Goal: Task Accomplishment & Management: Manage account settings

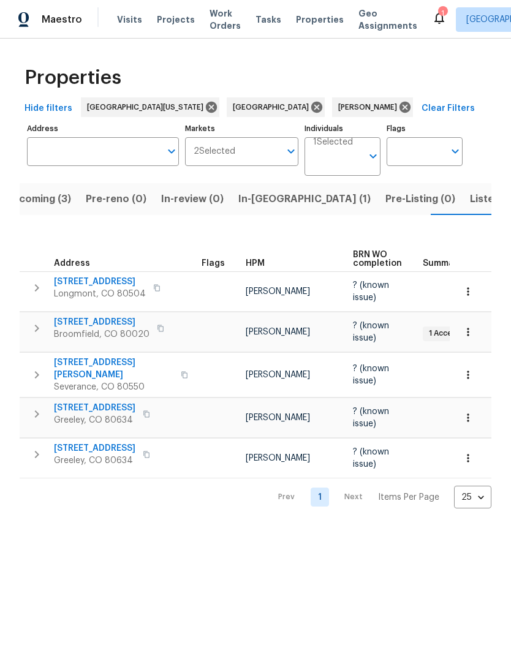
click at [470, 197] on span "Listed (18)" at bounding box center [495, 199] width 51 height 17
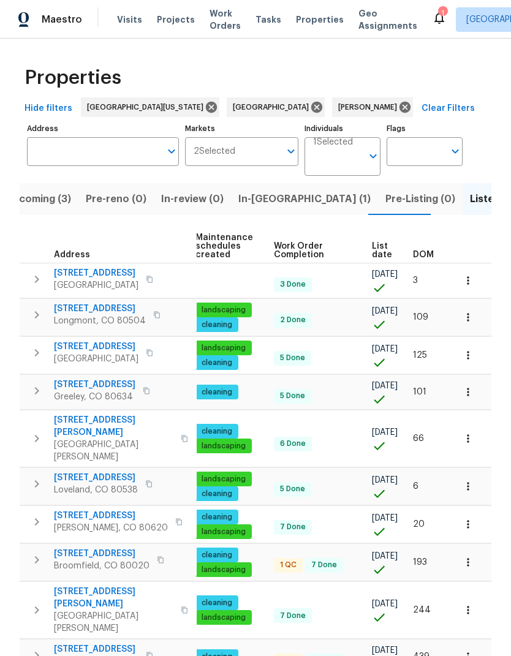
scroll to position [0, 157]
click at [383, 252] on span "List date" at bounding box center [382, 250] width 20 height 17
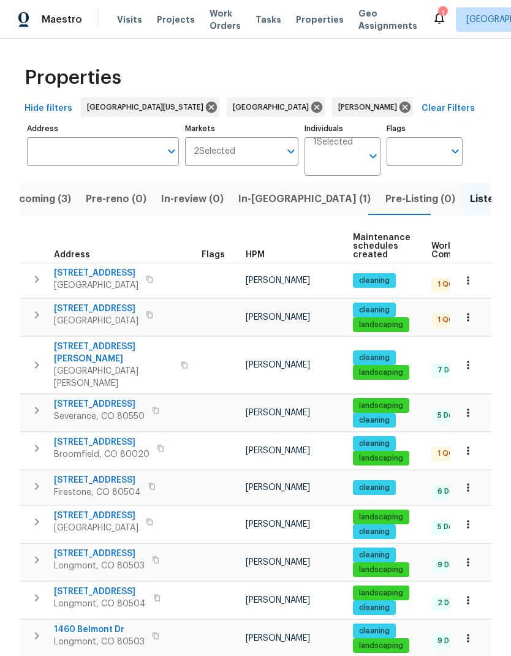
click at [78, 548] on span "12682 Anhawa Ave" at bounding box center [99, 554] width 91 height 12
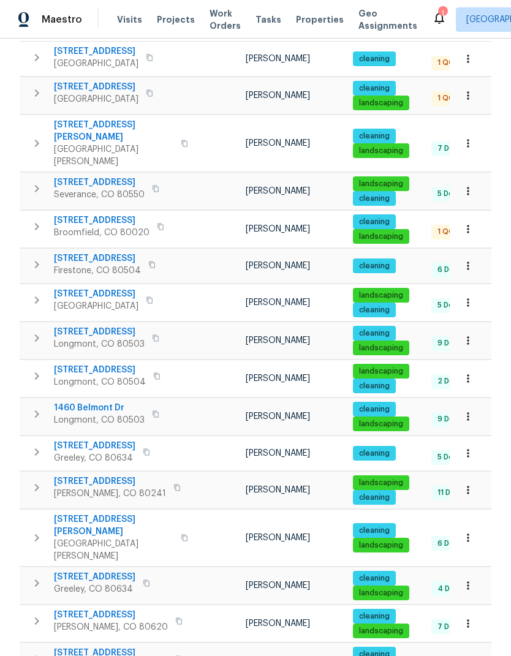
scroll to position [225, 0]
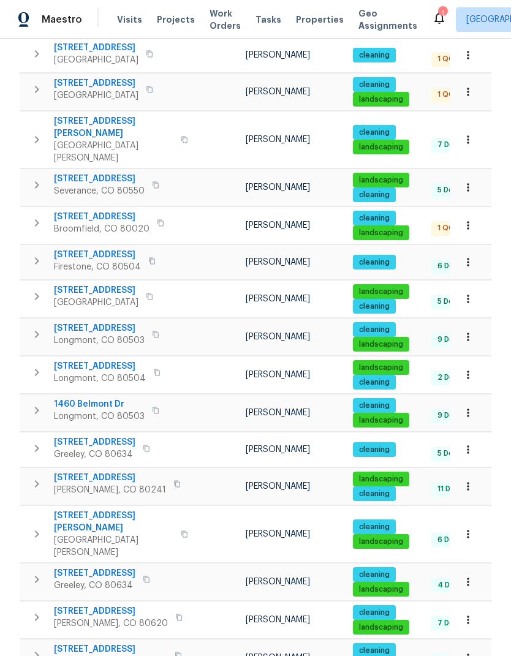
click at [66, 398] on span "1460 Belmont Dr" at bounding box center [99, 404] width 91 height 12
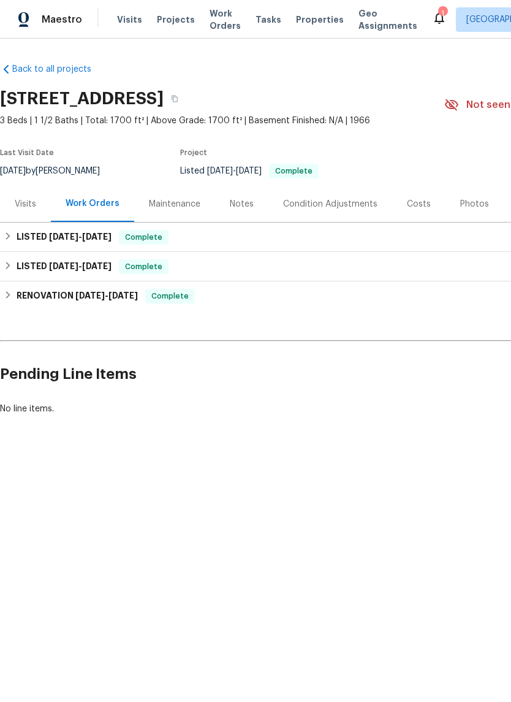
click at [8, 204] on div "Visits" at bounding box center [25, 204] width 51 height 36
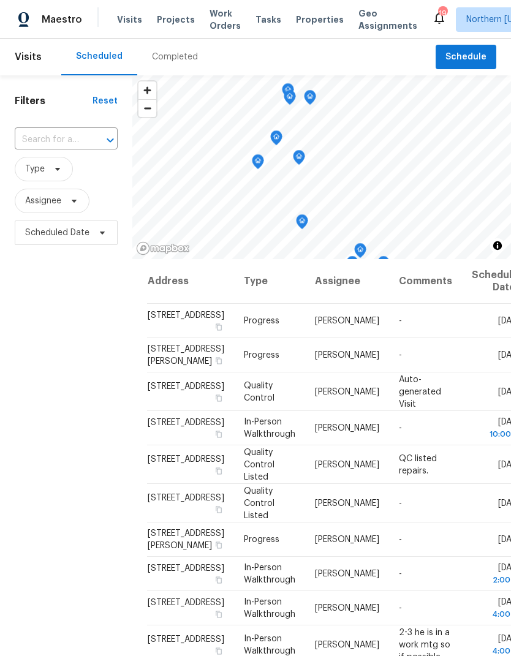
scroll to position [47, 0]
click at [32, 131] on input "text" at bounding box center [49, 140] width 69 height 19
type input "12682"
click at [55, 158] on li "[STREET_ADDRESS]" at bounding box center [65, 168] width 102 height 20
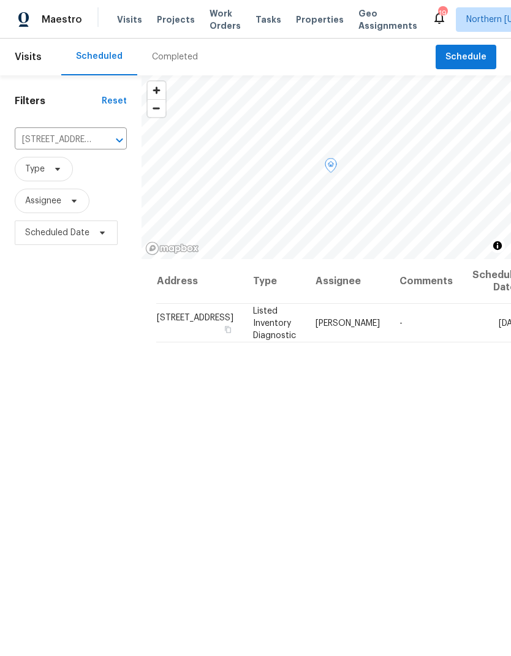
click at [0, 0] on icon at bounding box center [0, 0] width 0 height 0
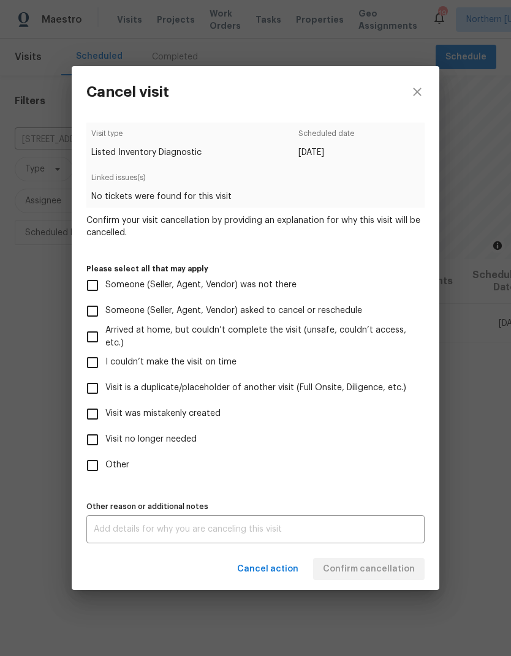
click at [101, 379] on input "Visit is a duplicate/placeholder of another visit (Full Onsite, Diligence, etc.)" at bounding box center [93, 389] width 26 height 26
checkbox input "true"
click at [369, 528] on textarea at bounding box center [256, 529] width 324 height 9
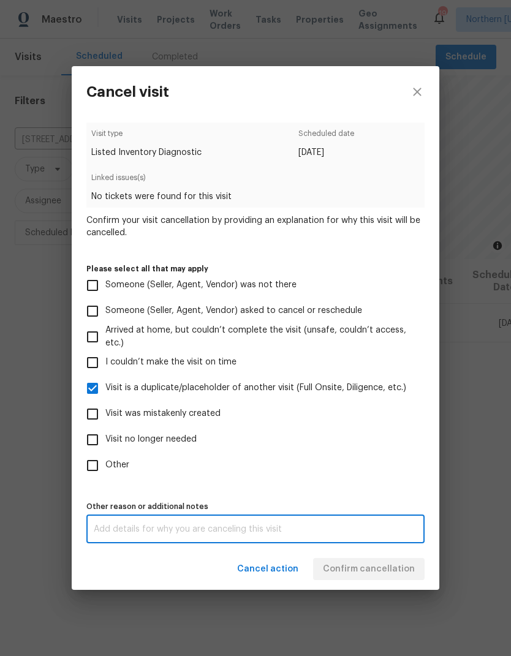
scroll to position [47, 0]
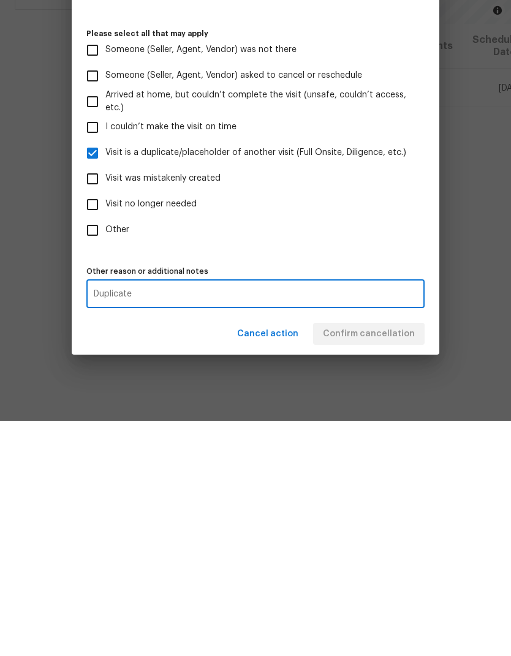
type textarea "Duplicate"
click at [409, 548] on div "Cancel action Confirm cancellation" at bounding box center [256, 569] width 368 height 42
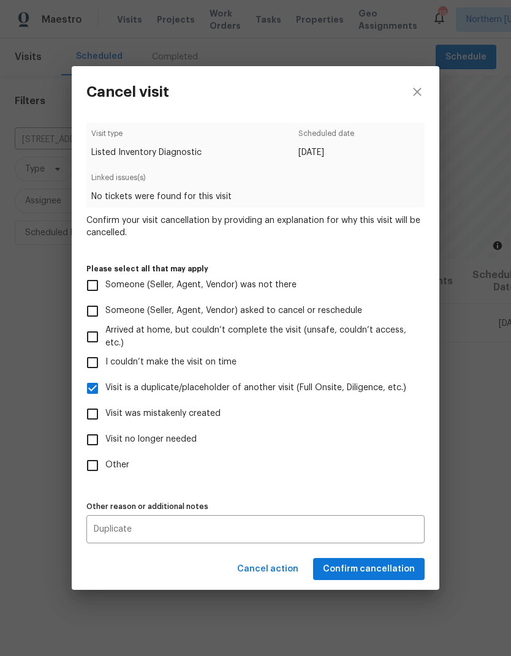
click at [409, 331] on span "Arrived at home, but couldn’t complete the visit (unsafe, couldn’t access, etc.)" at bounding box center [259, 337] width 309 height 26
click at [105, 331] on input "Arrived at home, but couldn’t complete the visit (unsafe, couldn’t access, etc.)" at bounding box center [93, 337] width 26 height 26
click at [97, 335] on input "Arrived at home, but couldn’t complete the visit (unsafe, couldn’t access, etc.)" at bounding box center [93, 337] width 26 height 26
checkbox input "false"
click at [387, 570] on span "Confirm cancellation" at bounding box center [369, 569] width 92 height 15
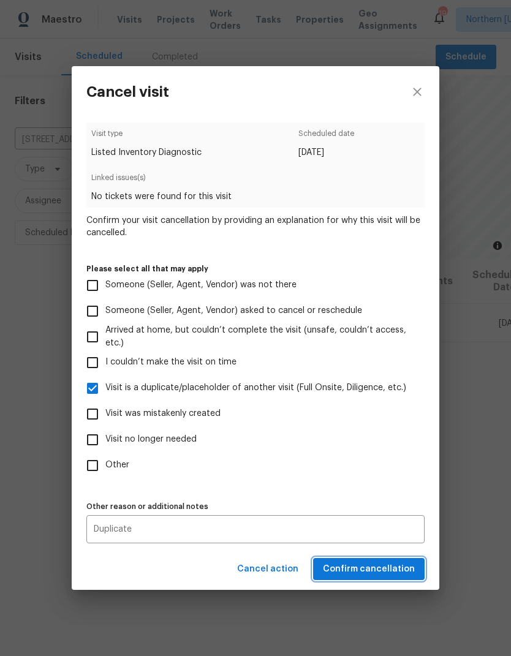
scroll to position [0, 0]
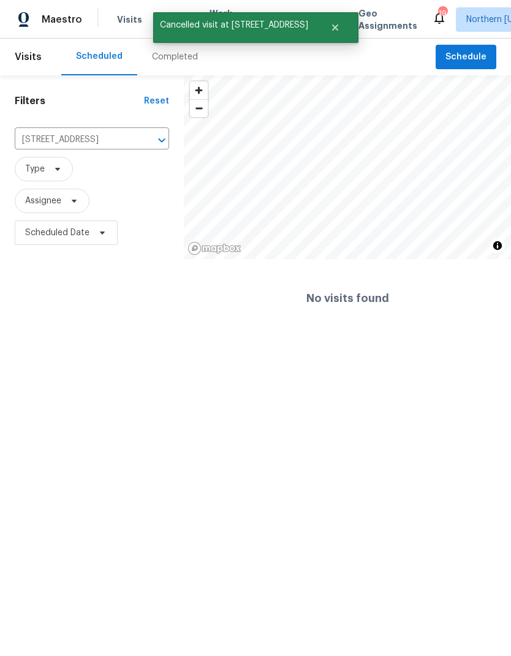
click at [144, 129] on div "[STREET_ADDRESS] ​" at bounding box center [92, 140] width 154 height 26
click at [174, 234] on div "Filters Reset [STREET_ADDRESS] ​ Type Assignee Scheduled Date" at bounding box center [92, 206] width 184 height 262
click at [134, 291] on div "Filters Reset [STREET_ADDRESS] ​ Type Assignee Scheduled Date" at bounding box center [92, 206] width 184 height 262
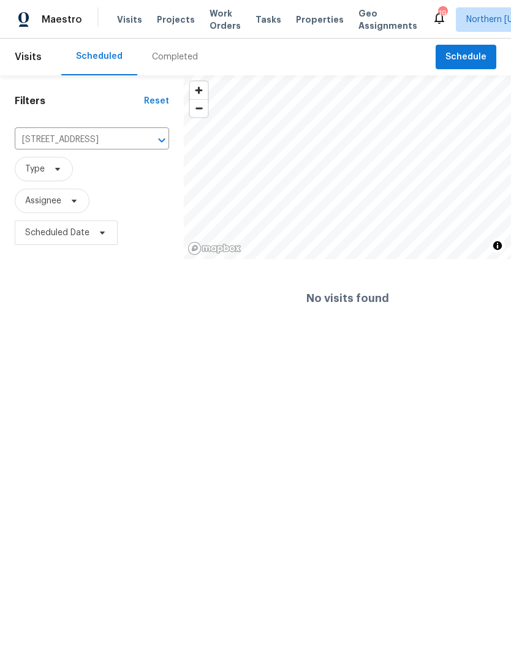
click at [156, 137] on icon "Open" at bounding box center [161, 140] width 15 height 15
click at [143, 143] on icon "Clear" at bounding box center [145, 140] width 7 height 7
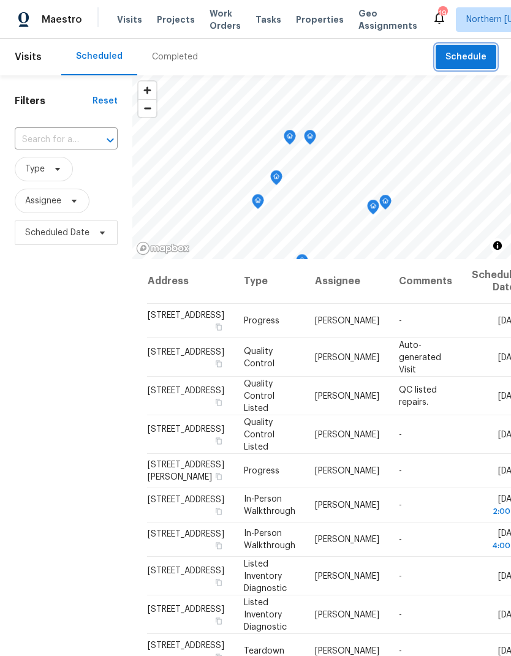
click at [480, 62] on span "Schedule" at bounding box center [465, 57] width 41 height 15
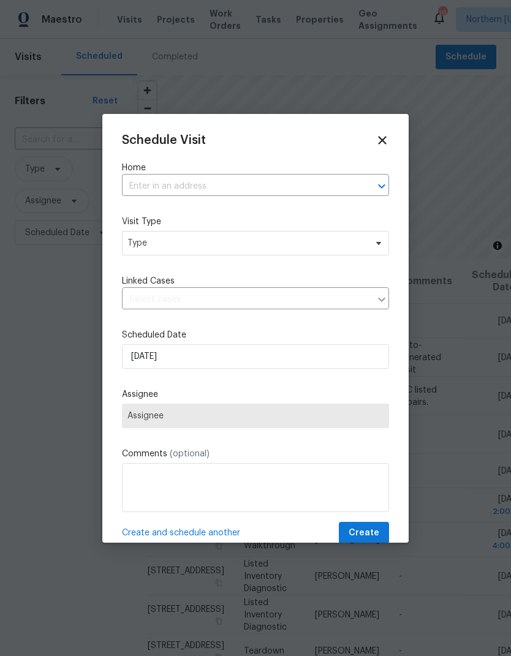
click at [138, 196] on input "text" at bounding box center [238, 186] width 233 height 19
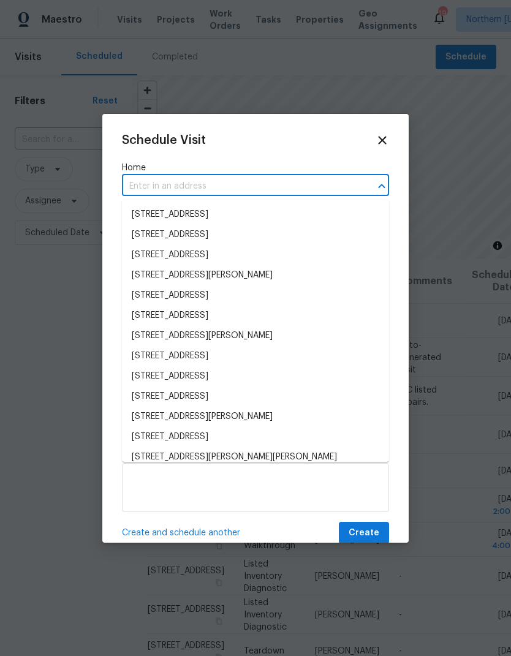
click at [135, 171] on label "Home" at bounding box center [255, 168] width 267 height 12
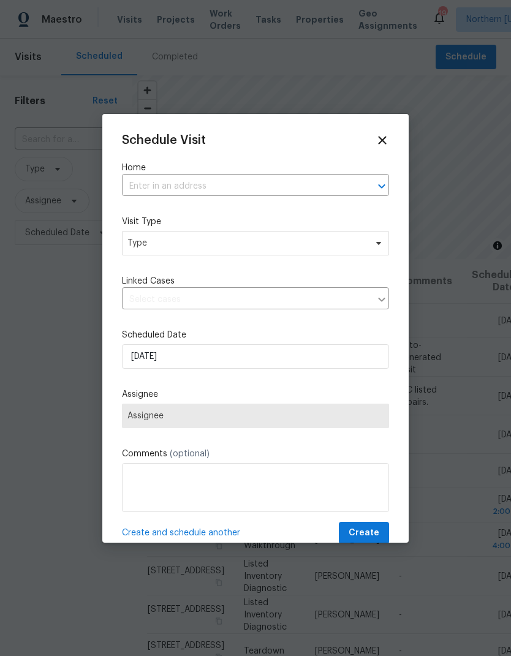
click at [135, 170] on label "Home" at bounding box center [255, 168] width 267 height 12
click at [134, 169] on label "Home" at bounding box center [255, 168] width 267 height 12
click at [134, 186] on input "text" at bounding box center [238, 186] width 233 height 19
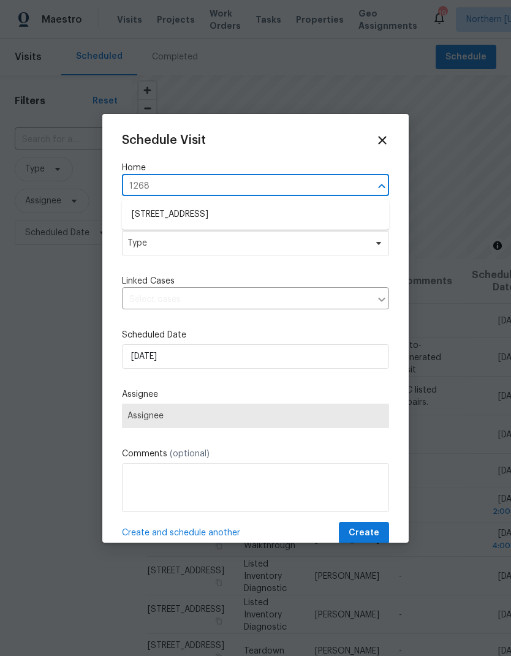
type input "12682"
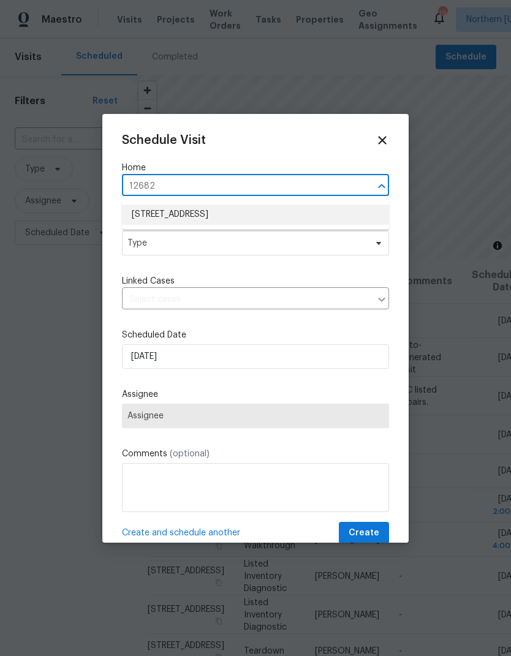
click at [134, 206] on li "[STREET_ADDRESS]" at bounding box center [255, 215] width 267 height 20
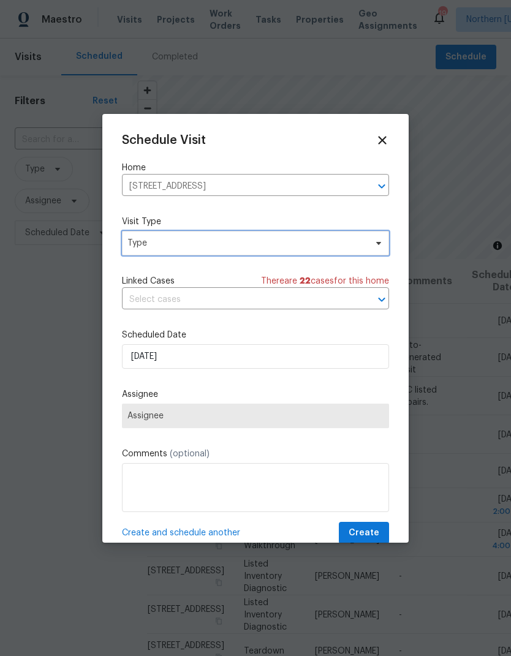
click at [138, 248] on span "Type" at bounding box center [246, 243] width 238 height 12
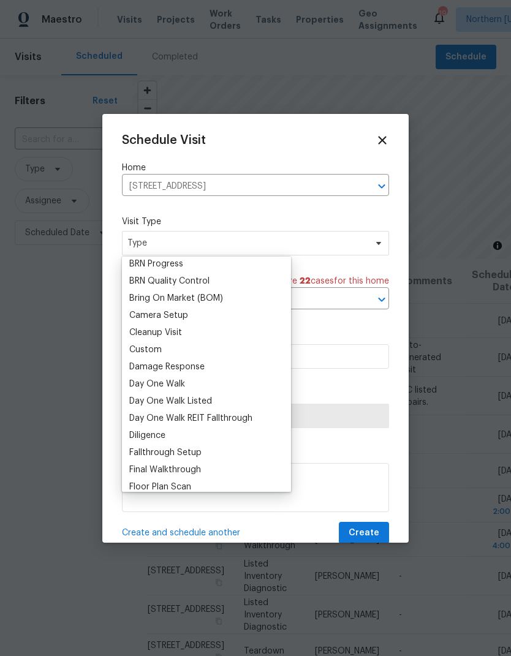
scroll to position [123, 0]
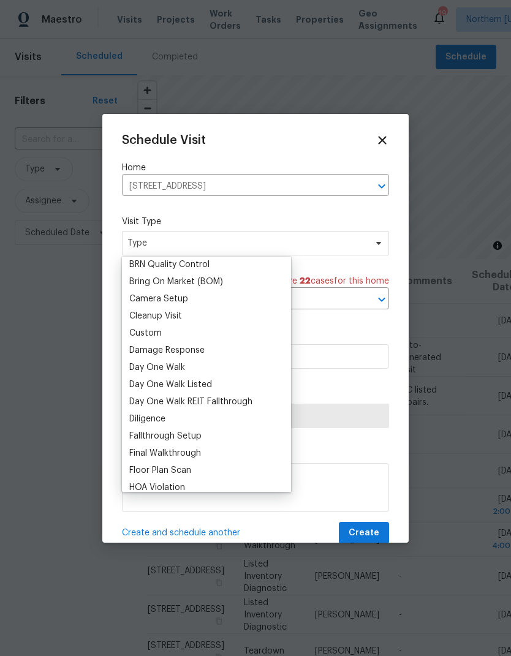
click at [128, 339] on div "Custom" at bounding box center [207, 333] width 162 height 17
click at [132, 336] on div "Custom" at bounding box center [145, 333] width 32 height 12
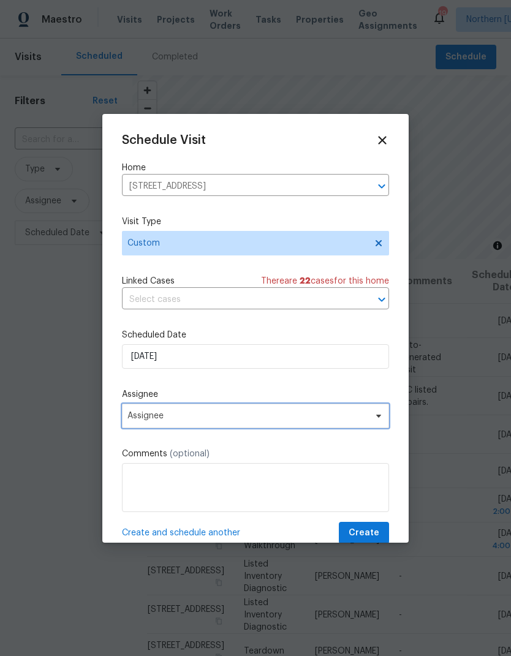
click at [145, 421] on span "Assignee" at bounding box center [247, 416] width 240 height 10
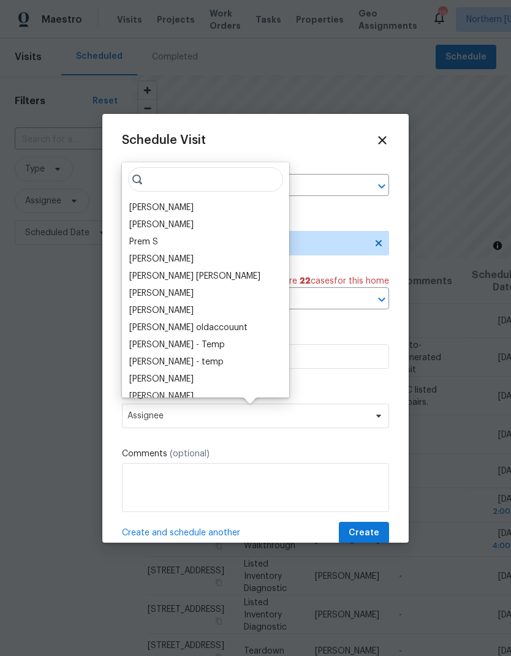
click at [131, 194] on div "[PERSON_NAME] [PERSON_NAME] B Prem S [PERSON_NAME] [PERSON_NAME] [PERSON_NAME] …" at bounding box center [205, 279] width 167 height 235
click at [136, 212] on div "[PERSON_NAME]" at bounding box center [161, 208] width 64 height 12
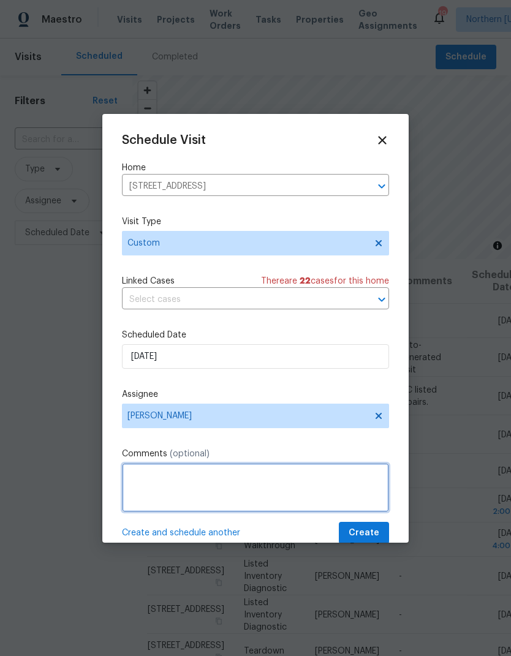
click at [136, 473] on textarea at bounding box center [255, 487] width 267 height 49
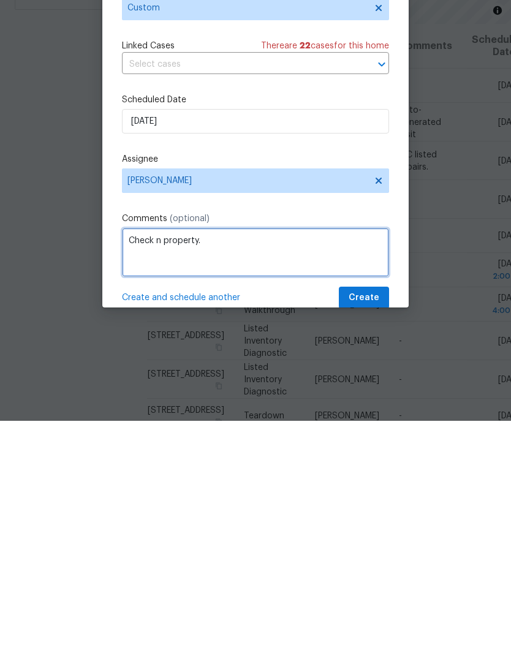
type textarea "Check n property."
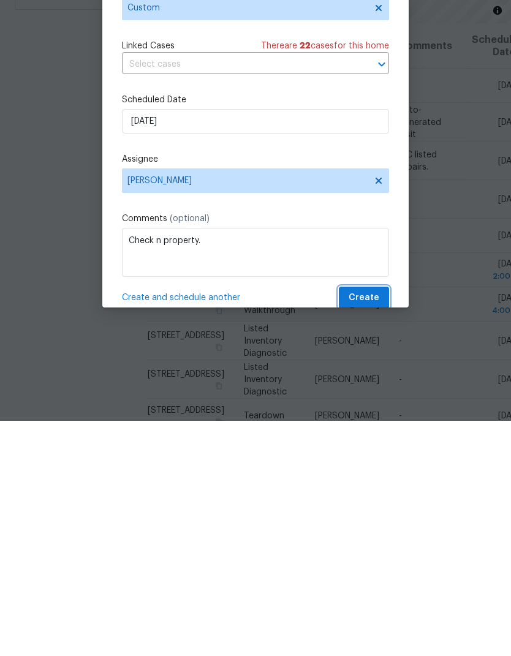
click at [372, 526] on span "Create" at bounding box center [364, 533] width 31 height 15
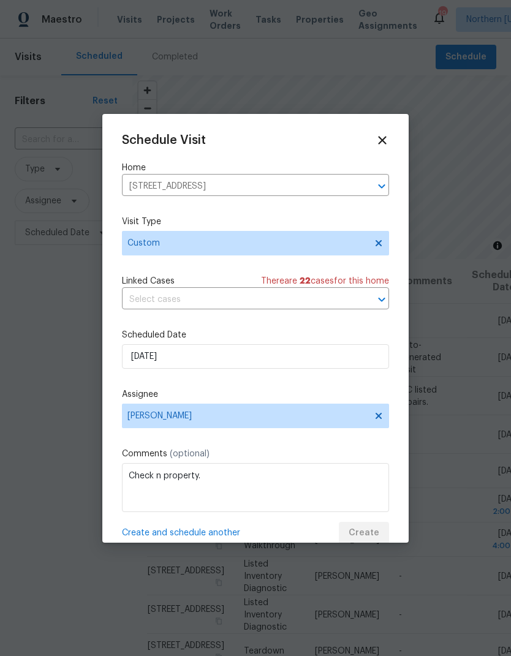
scroll to position [0, 0]
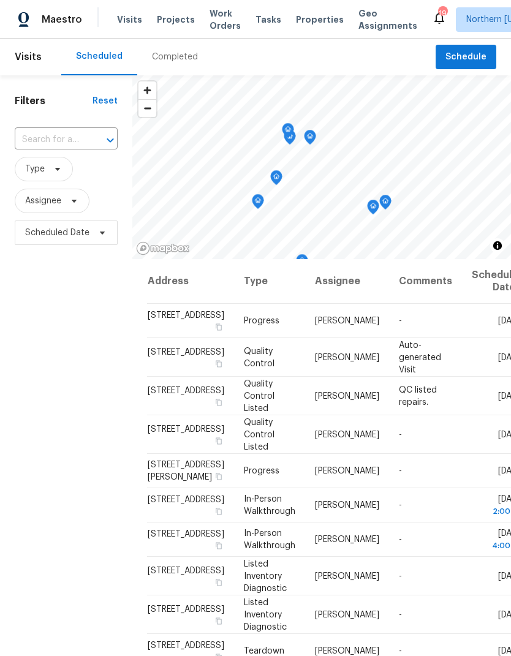
click at [36, 138] on input "text" at bounding box center [49, 140] width 69 height 19
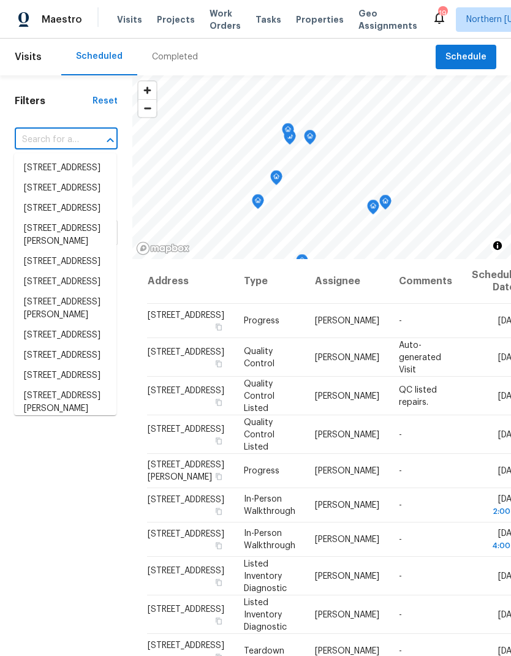
click at [37, 132] on input "text" at bounding box center [49, 140] width 69 height 19
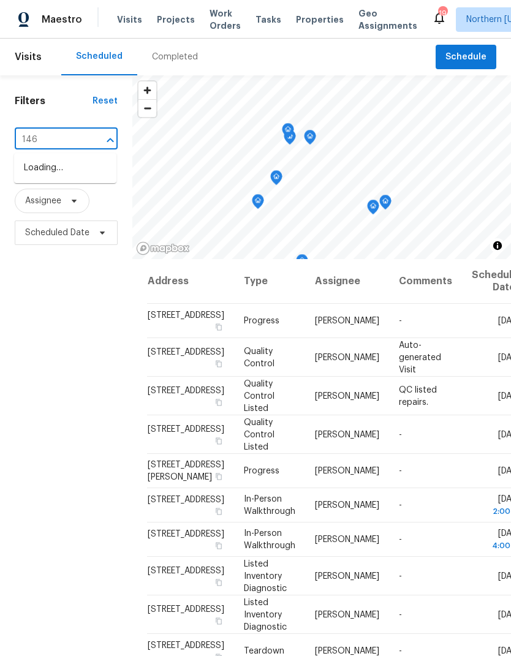
type input "1460"
click at [40, 199] on li "[STREET_ADDRESS]" at bounding box center [65, 188] width 102 height 20
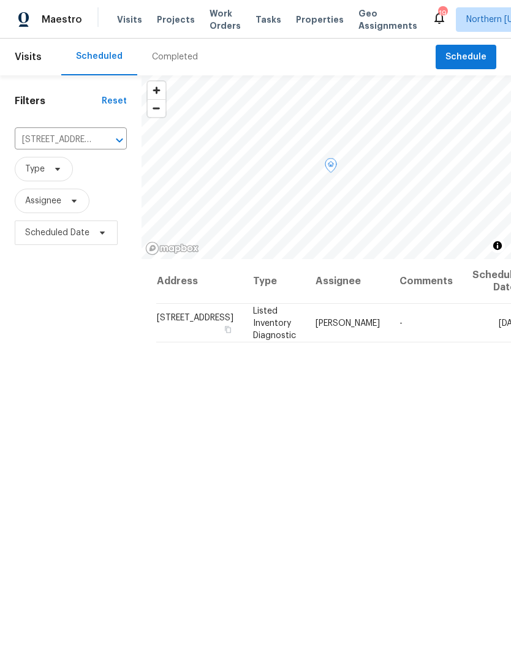
click at [0, 0] on icon at bounding box center [0, 0] width 0 height 0
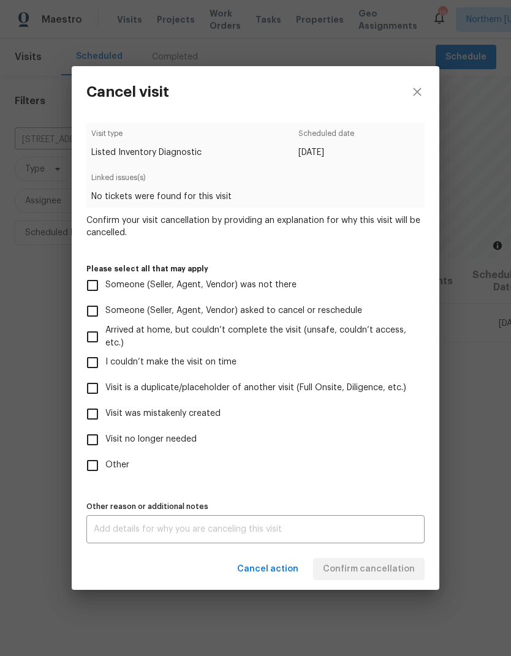
click at [88, 379] on input "Visit is a duplicate/placeholder of another visit (Full Onsite, Diligence, etc.)" at bounding box center [93, 389] width 26 height 26
checkbox input "true"
click at [387, 528] on textarea at bounding box center [256, 529] width 324 height 9
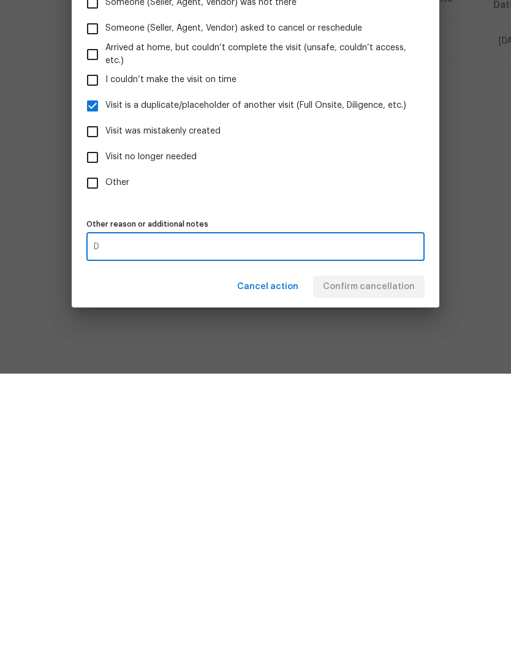
scroll to position [47, 0]
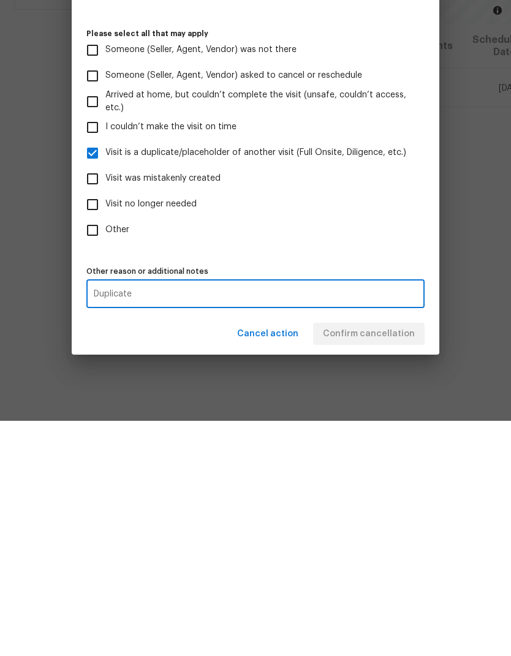
type textarea "Duplicate"
click at [395, 548] on div "Cancel action Confirm cancellation" at bounding box center [256, 569] width 368 height 42
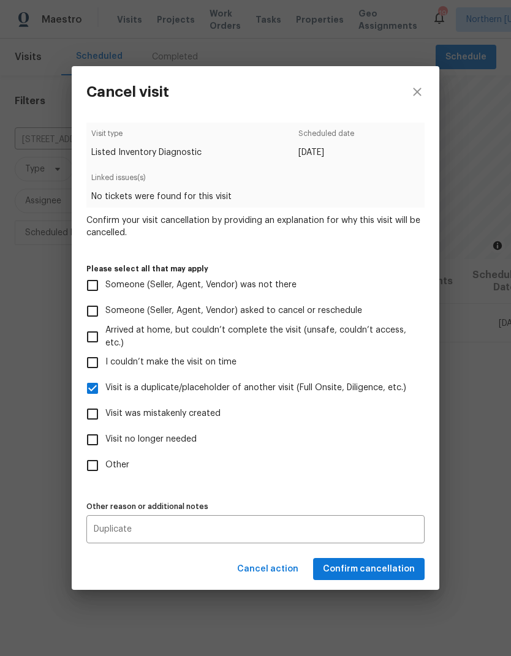
click at [395, 341] on span "Arrived at home, but couldn’t complete the visit (unsafe, couldn’t access, etc.)" at bounding box center [259, 337] width 309 height 26
click at [105, 341] on input "Arrived at home, but couldn’t complete the visit (unsafe, couldn’t access, etc.)" at bounding box center [93, 337] width 26 height 26
checkbox input "true"
click at [386, 571] on span "Confirm cancellation" at bounding box center [369, 569] width 92 height 15
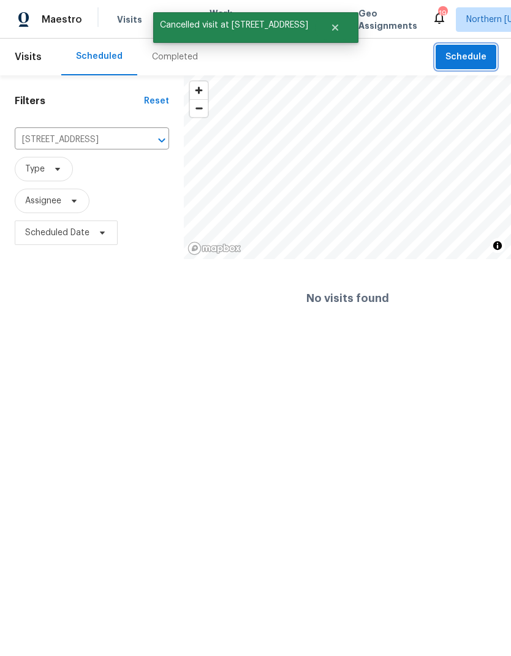
click at [488, 62] on button "Schedule" at bounding box center [466, 57] width 61 height 25
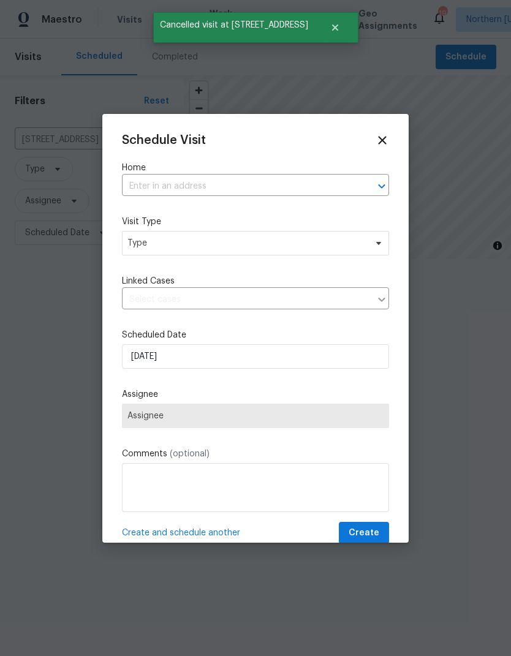
click at [145, 195] on input "text" at bounding box center [238, 186] width 233 height 19
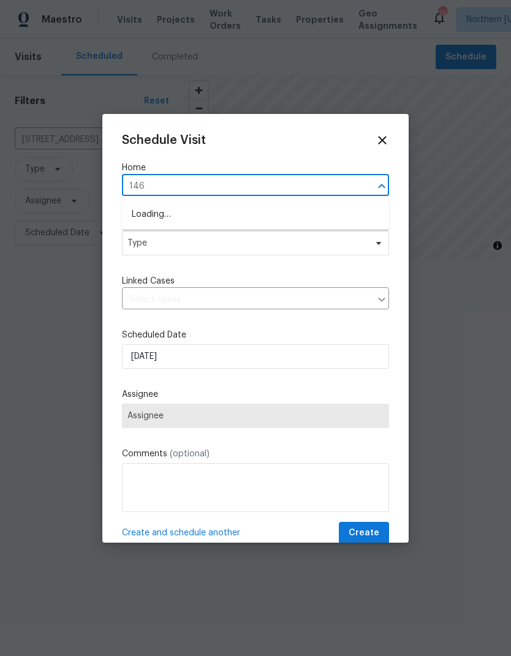
type input "1460"
click at [150, 233] on li "[STREET_ADDRESS]" at bounding box center [255, 235] width 267 height 20
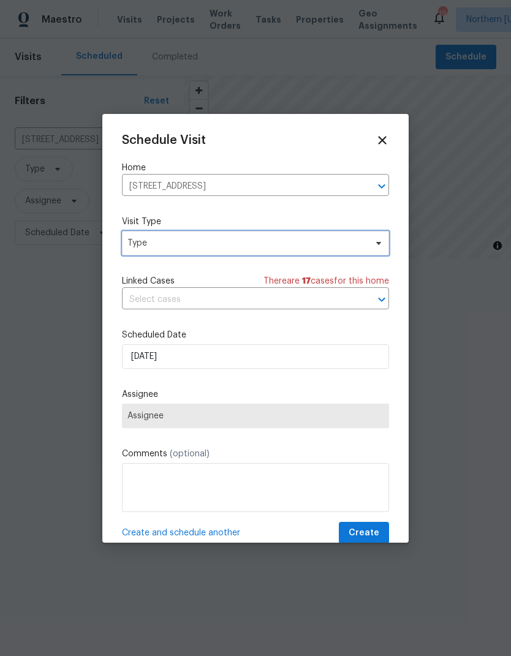
click at [143, 246] on span "Type" at bounding box center [246, 243] width 238 height 12
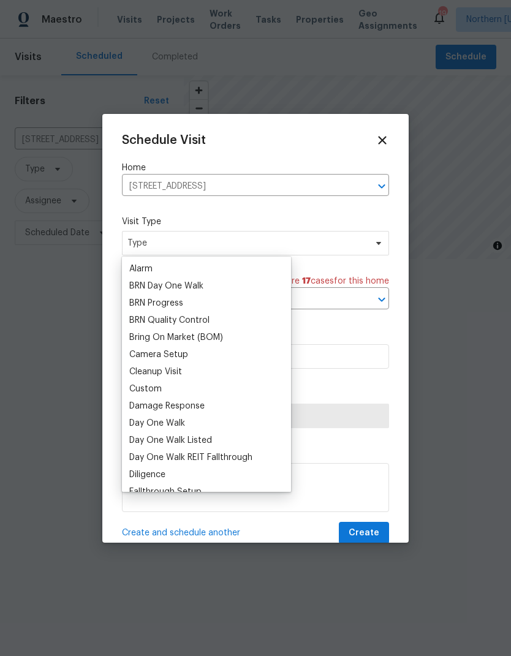
scroll to position [70, 0]
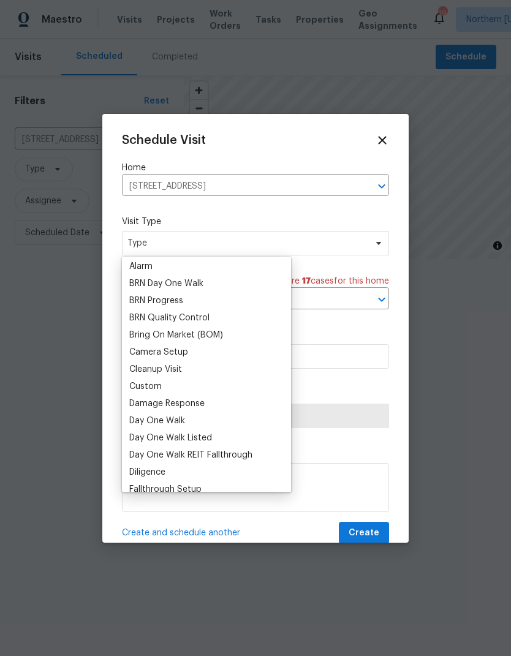
click at [143, 392] on div "Custom" at bounding box center [145, 387] width 32 height 12
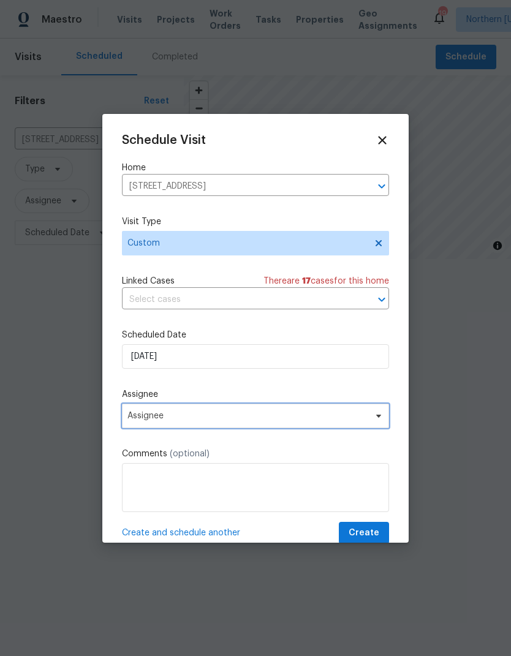
click at [149, 417] on span "Assignee" at bounding box center [247, 416] width 240 height 10
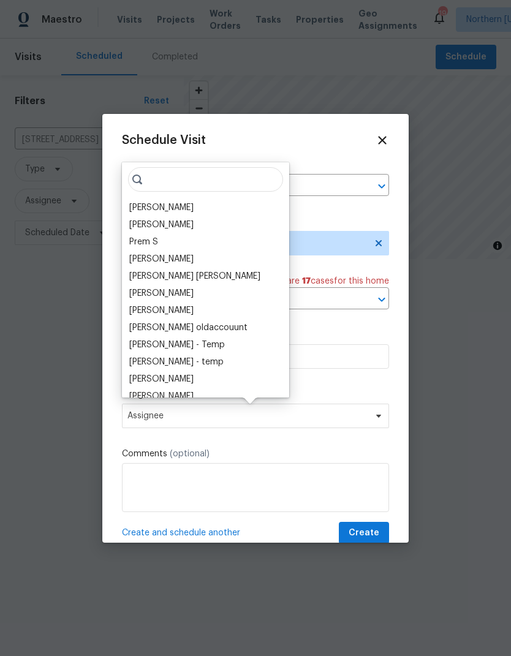
click at [125, 211] on div "[PERSON_NAME] [PERSON_NAME] B Prem S [PERSON_NAME] [PERSON_NAME] [PERSON_NAME] …" at bounding box center [205, 279] width 167 height 235
click at [141, 206] on div "[PERSON_NAME]" at bounding box center [161, 208] width 64 height 12
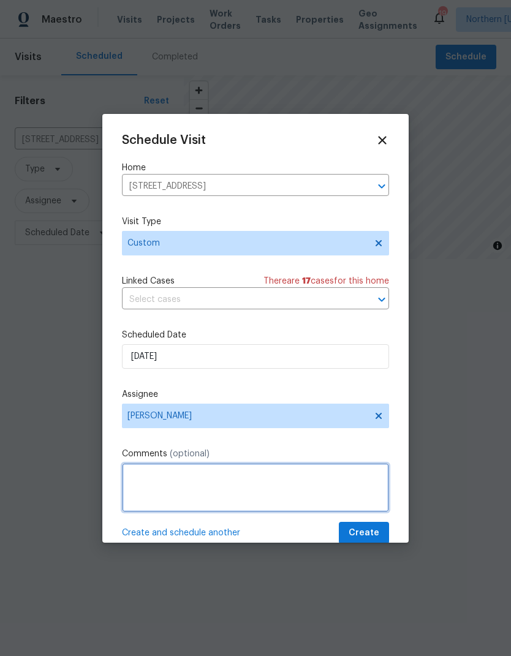
click at [156, 480] on textarea at bounding box center [255, 487] width 267 height 49
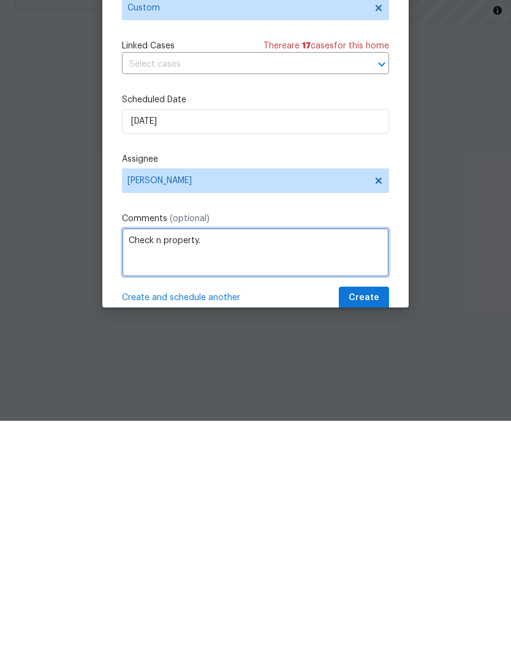
type textarea "Check n property."
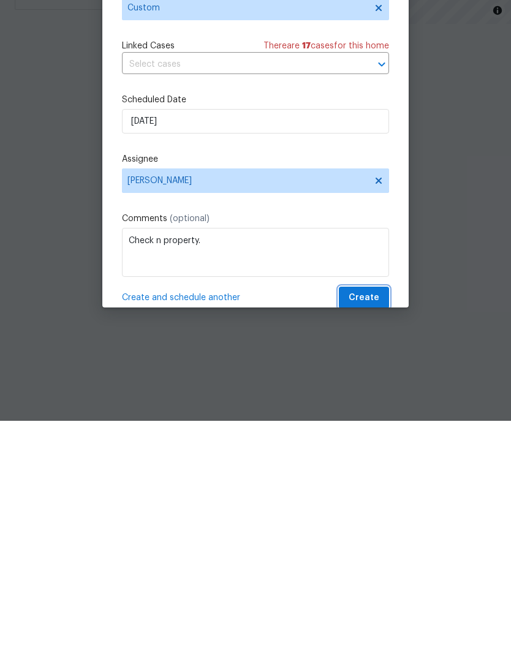
click at [379, 526] on span "Create" at bounding box center [364, 533] width 31 height 15
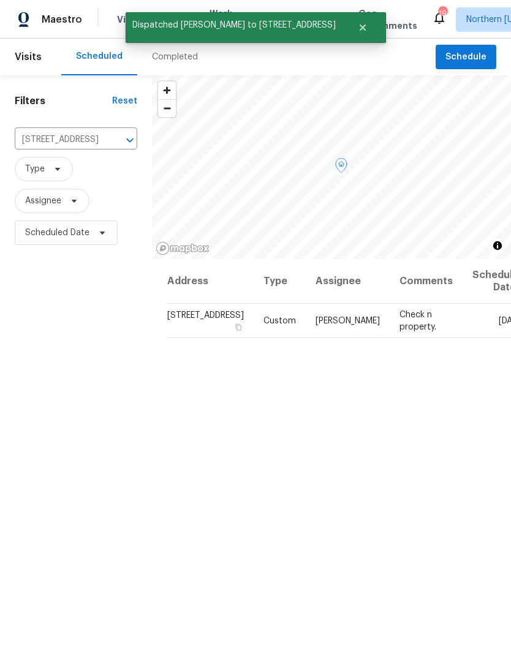
click at [0, 0] on span at bounding box center [0, 0] width 0 height 0
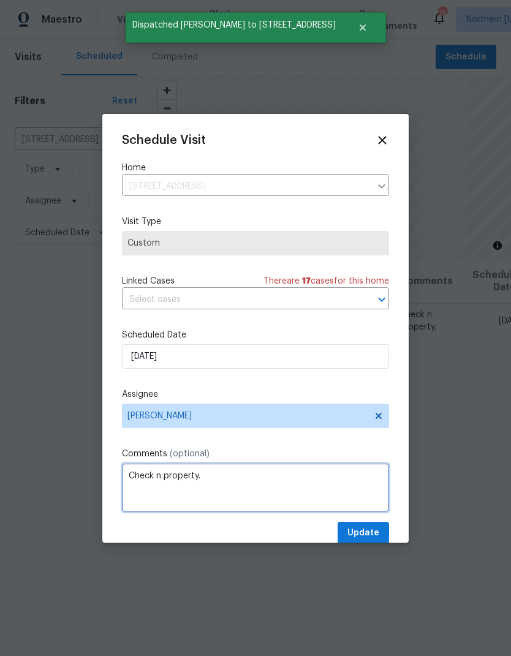
click at [161, 475] on textarea "Check n property." at bounding box center [255, 487] width 267 height 49
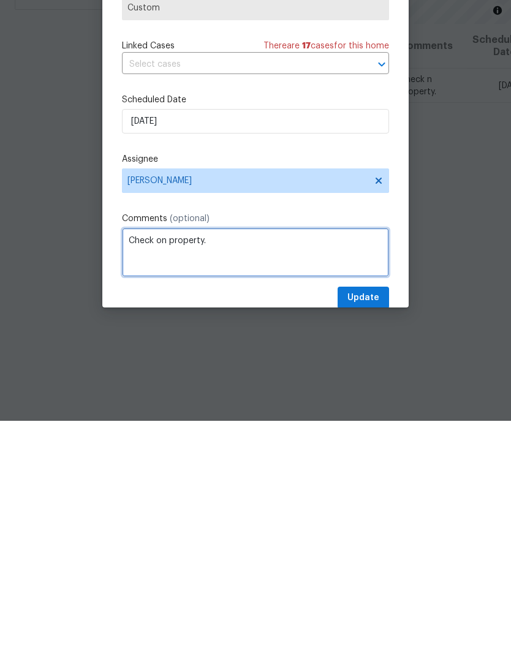
type textarea "Check on property."
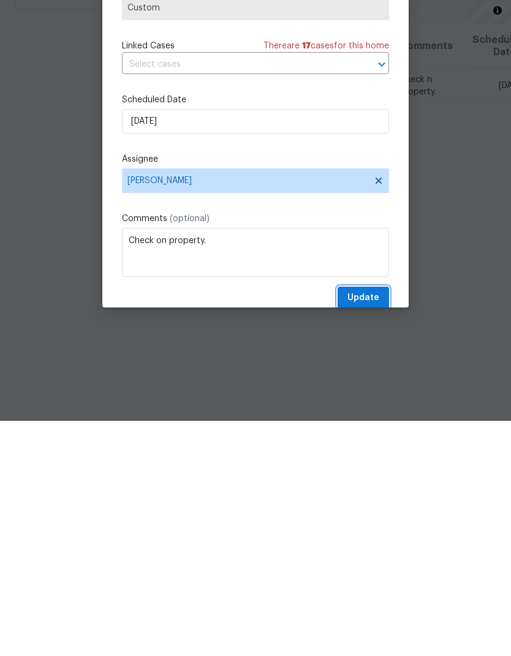
click at [375, 522] on button "Update" at bounding box center [363, 533] width 51 height 23
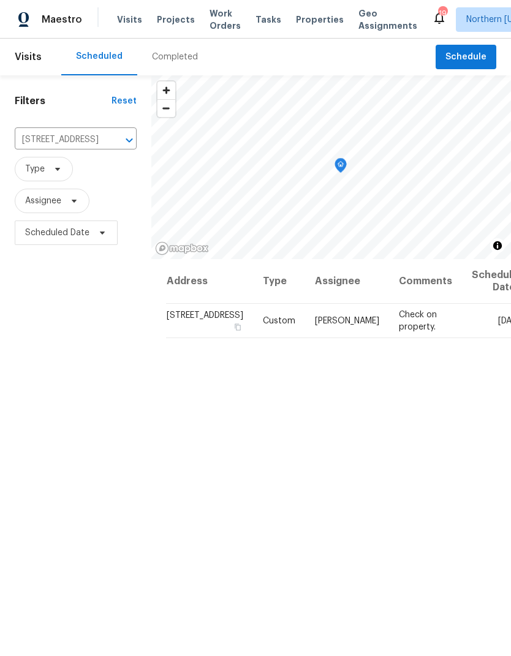
click at [107, 134] on icon "Clear" at bounding box center [113, 140] width 12 height 12
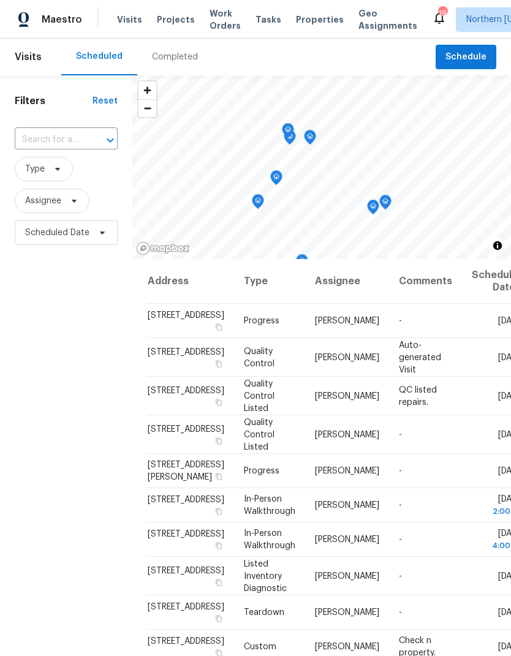
click at [29, 150] on input "text" at bounding box center [49, 140] width 69 height 19
type input "385 32"
click at [29, 176] on li "[STREET_ADDRESS]" at bounding box center [65, 168] width 102 height 20
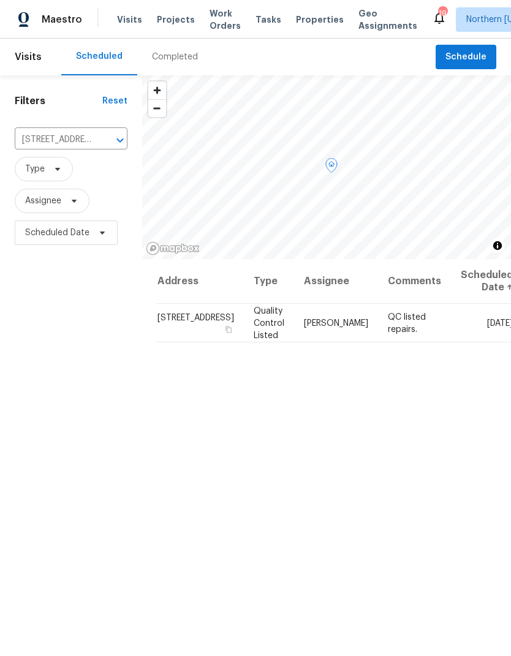
click at [0, 0] on icon at bounding box center [0, 0] width 0 height 0
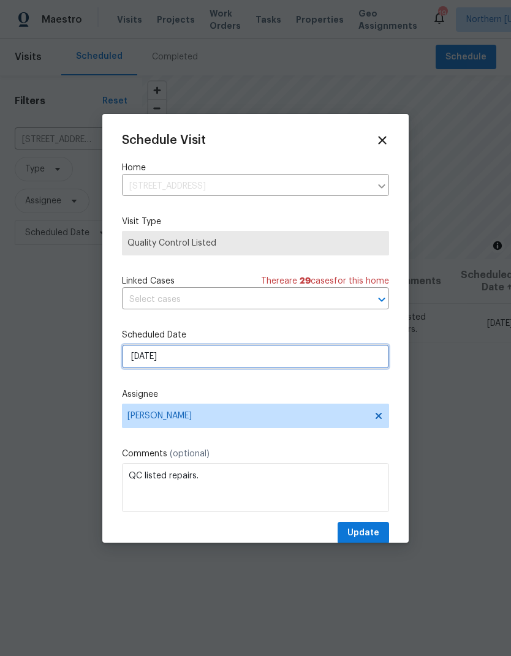
click at [148, 361] on input "[DATE]" at bounding box center [255, 356] width 267 height 25
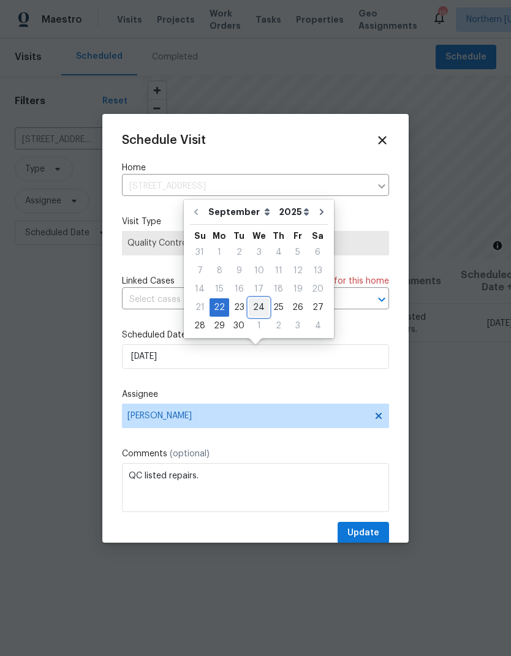
click at [249, 312] on div "24" at bounding box center [259, 307] width 20 height 17
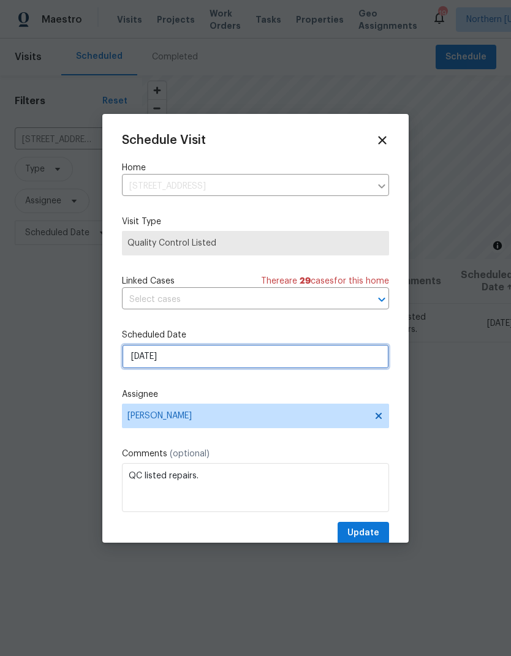
click at [141, 354] on input "[DATE]" at bounding box center [255, 356] width 267 height 25
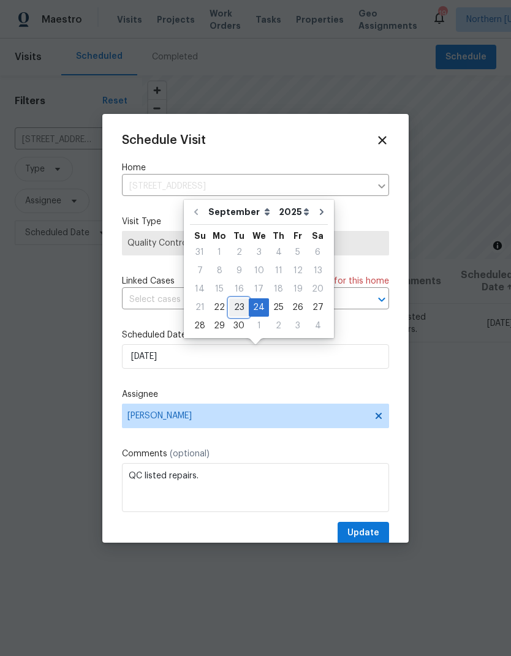
click at [234, 305] on div "23" at bounding box center [239, 307] width 20 height 17
type input "[DATE]"
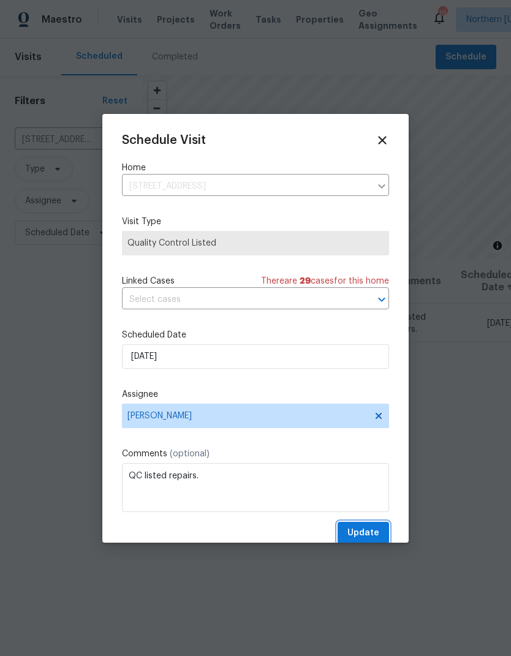
click at [371, 532] on span "Update" at bounding box center [363, 533] width 32 height 15
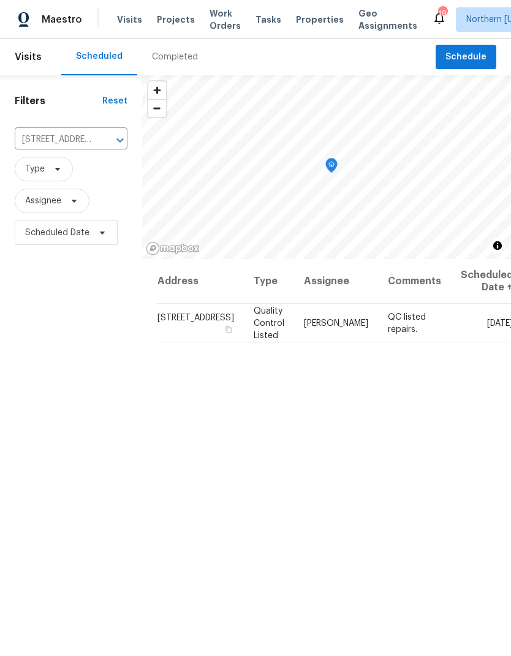
click at [98, 143] on icon "Clear" at bounding box center [104, 140] width 12 height 12
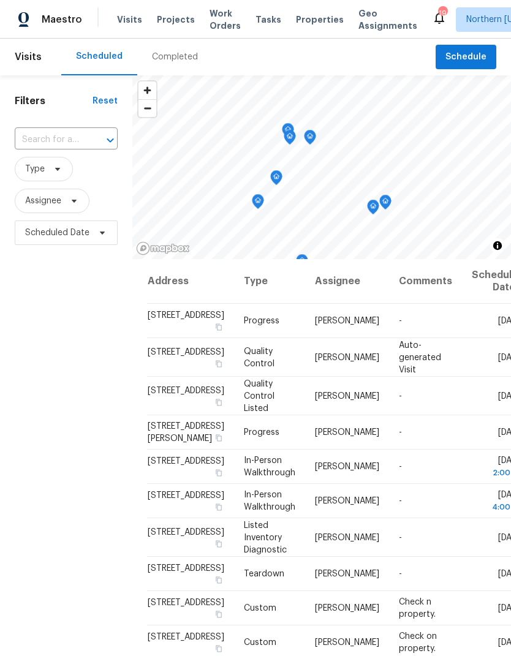
click at [39, 140] on input "text" at bounding box center [49, 140] width 69 height 19
type input "7264"
click at [43, 178] on li "[STREET_ADDRESS]" at bounding box center [65, 168] width 102 height 20
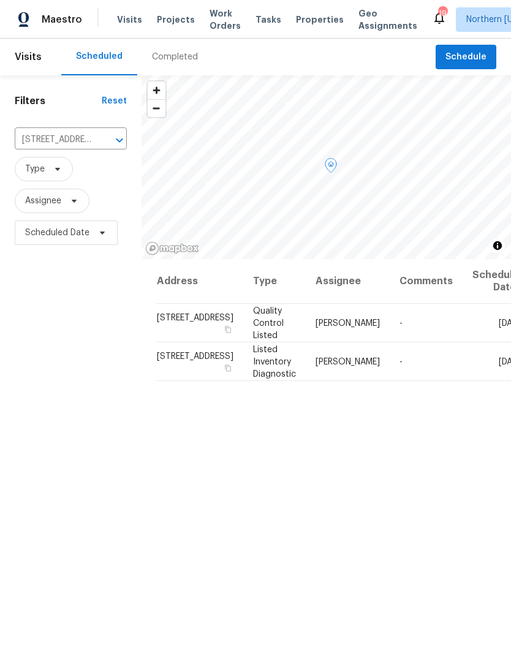
click at [0, 0] on icon at bounding box center [0, 0] width 0 height 0
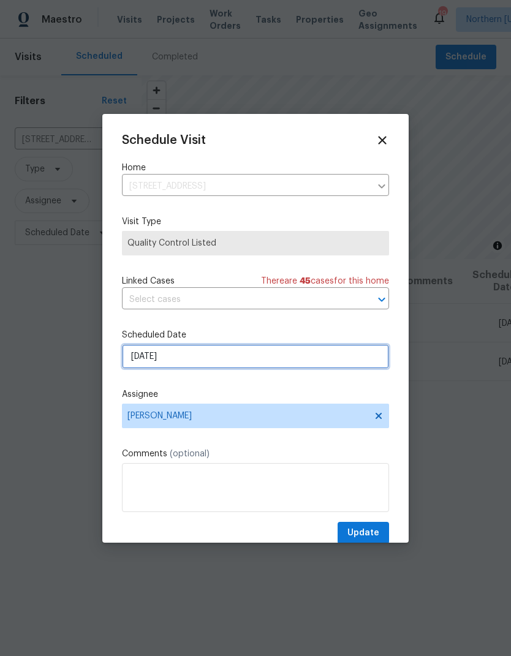
click at [135, 362] on input "[DATE]" at bounding box center [255, 356] width 267 height 25
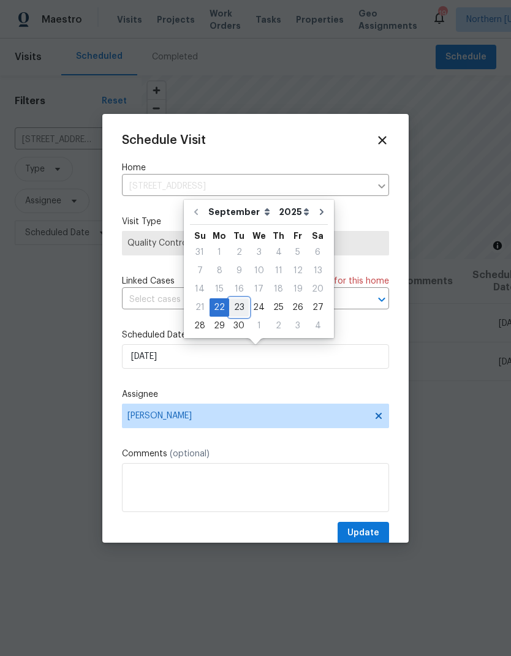
click at [234, 314] on div "23" at bounding box center [239, 307] width 20 height 17
type input "[DATE]"
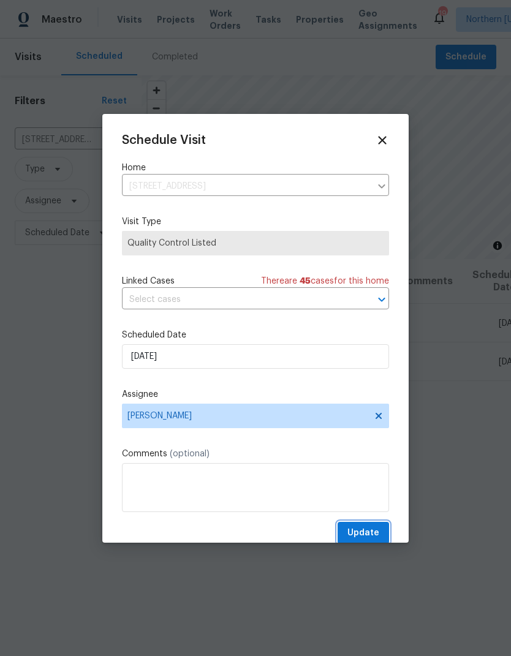
click at [369, 541] on span "Update" at bounding box center [363, 533] width 32 height 15
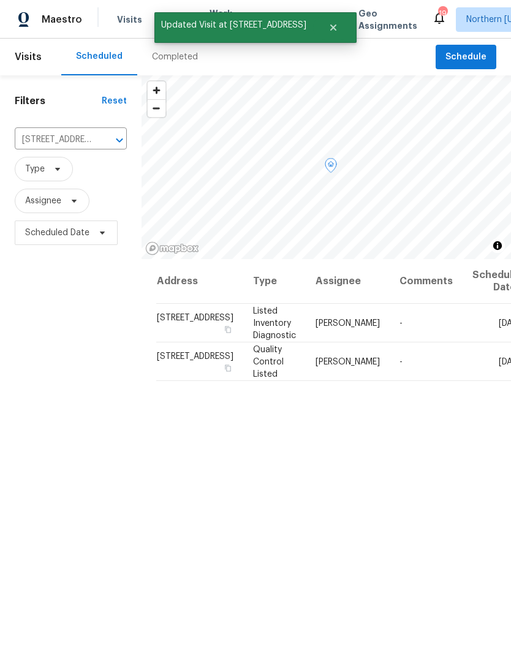
click at [0, 0] on icon at bounding box center [0, 0] width 0 height 0
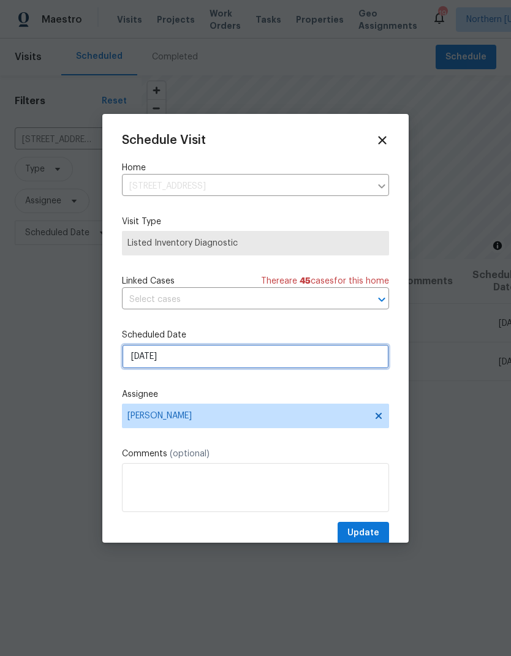
click at [164, 364] on input "[DATE]" at bounding box center [255, 356] width 267 height 25
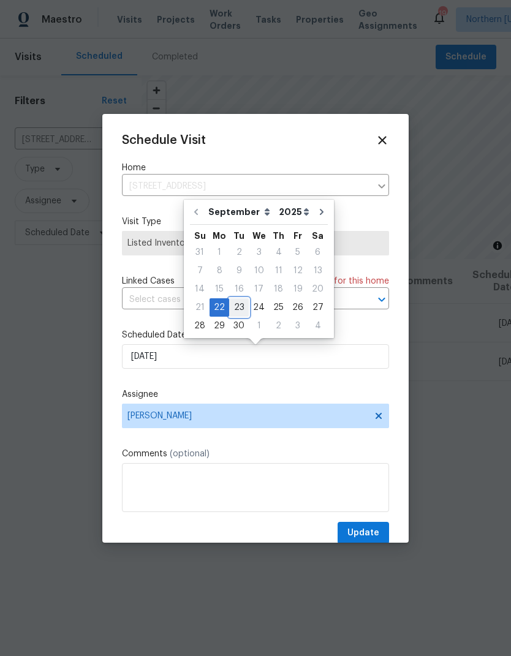
click at [241, 305] on div "23" at bounding box center [239, 307] width 20 height 17
type input "[DATE]"
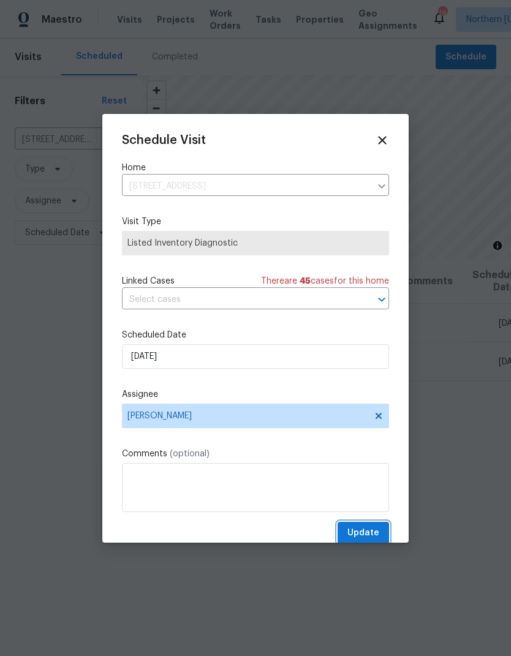
click at [369, 531] on span "Update" at bounding box center [363, 533] width 32 height 15
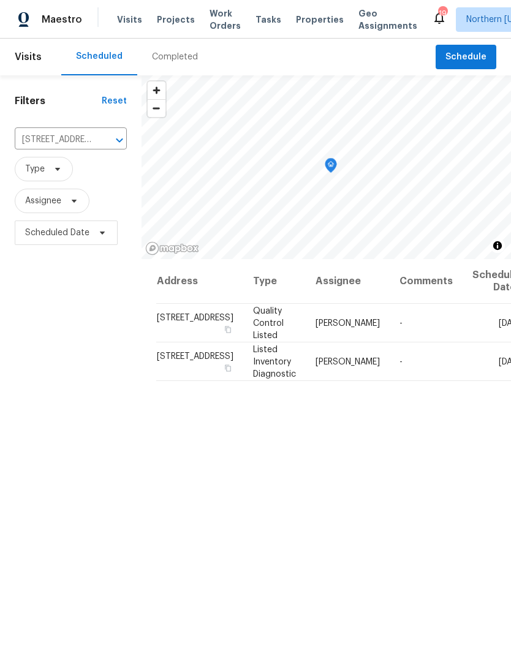
click at [97, 145] on icon "Clear" at bounding box center [103, 140] width 12 height 12
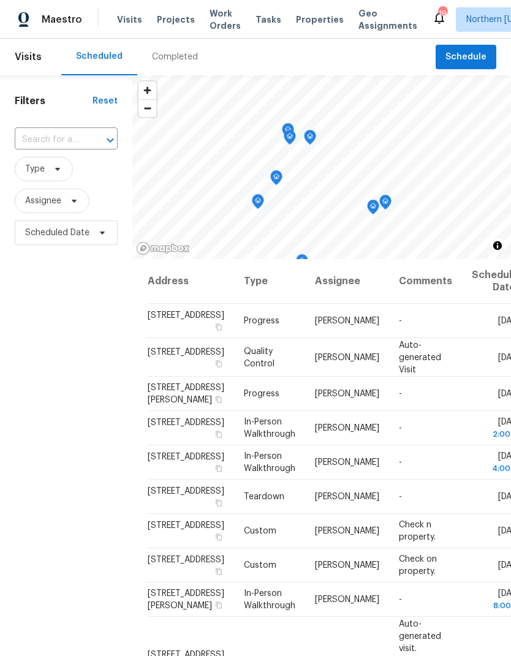
click at [31, 142] on input "text" at bounding box center [49, 140] width 69 height 19
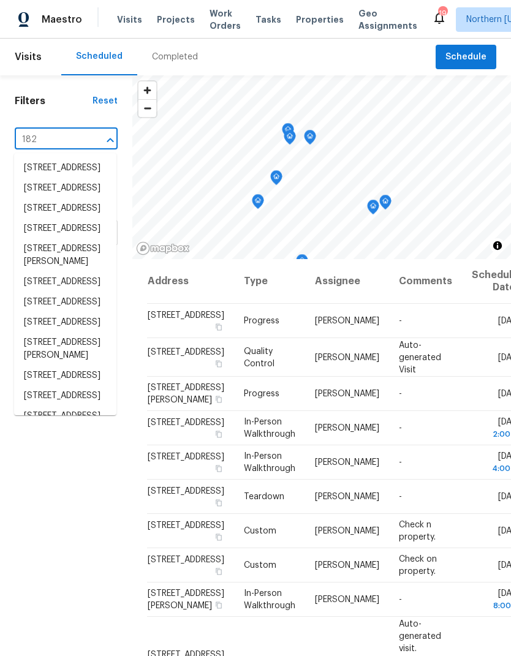
type input "1826"
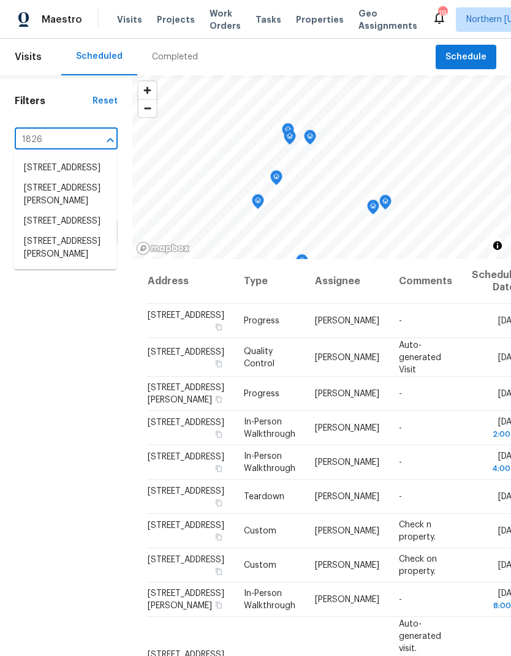
click at [39, 178] on li "[STREET_ADDRESS]" at bounding box center [65, 168] width 102 height 20
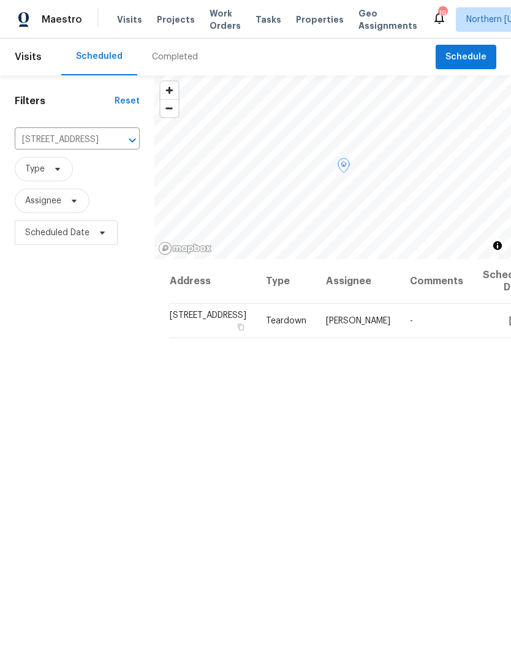
click at [0, 0] on icon at bounding box center [0, 0] width 0 height 0
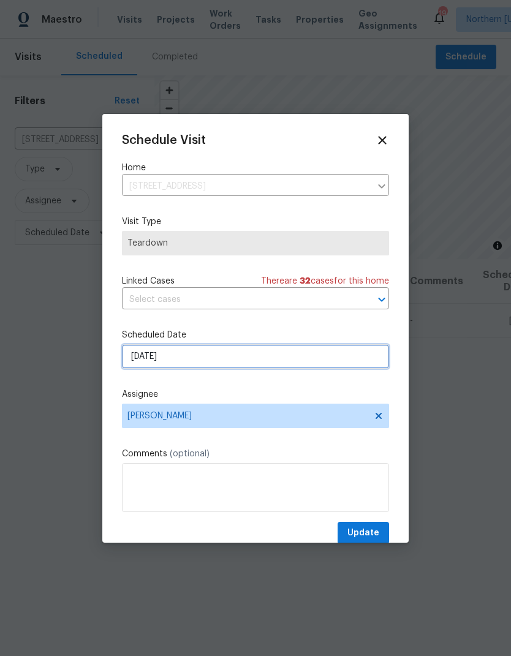
click at [142, 365] on input "[DATE]" at bounding box center [255, 356] width 267 height 25
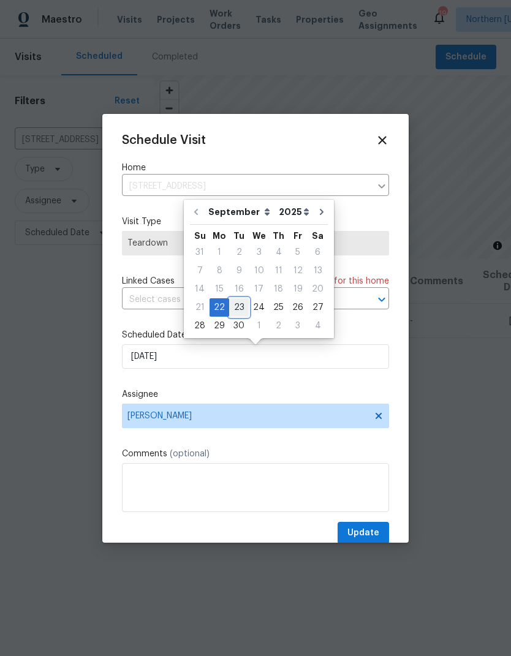
click at [237, 309] on div "23" at bounding box center [239, 307] width 20 height 17
type input "[DATE]"
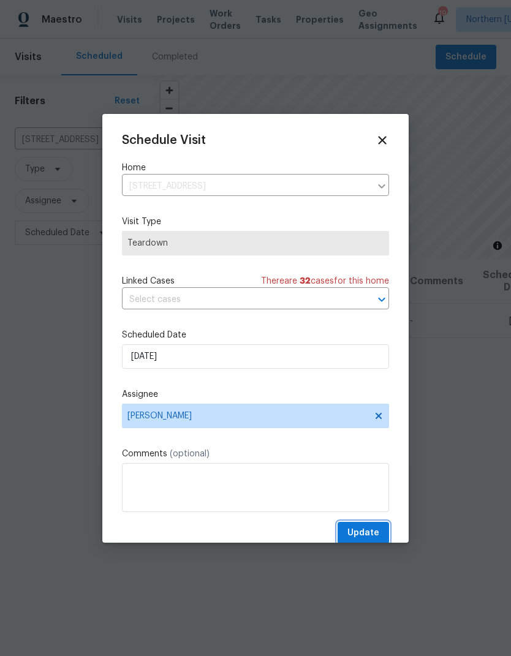
click at [378, 529] on span "Update" at bounding box center [363, 533] width 32 height 15
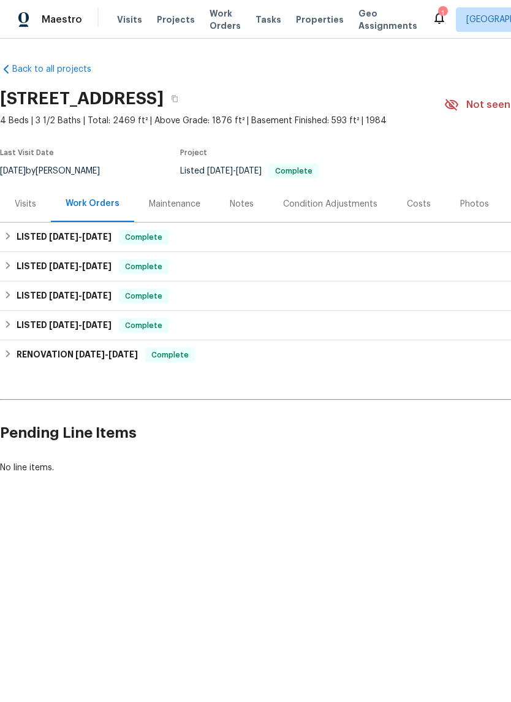
click at [23, 211] on div "Visits" at bounding box center [25, 204] width 51 height 36
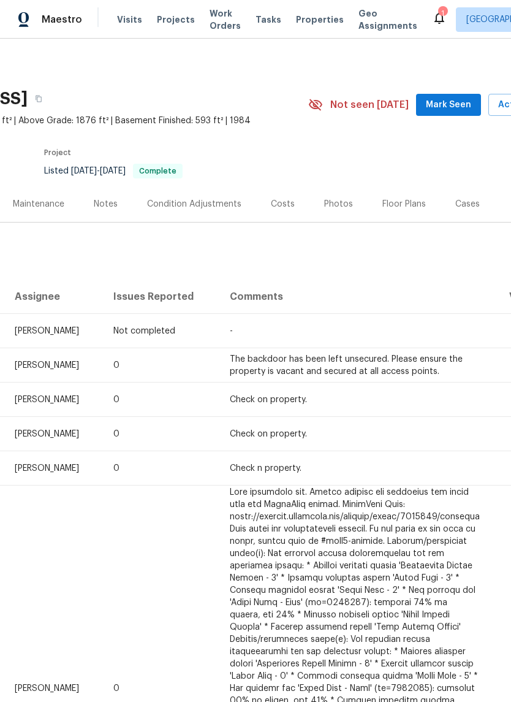
scroll to position [0, 137]
